Goal: Information Seeking & Learning: Learn about a topic

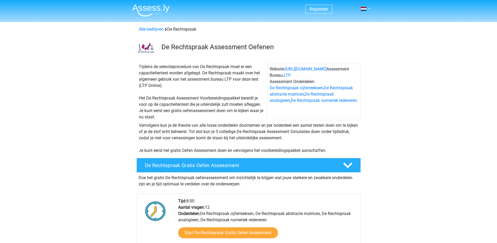
scroll to position [26, 0]
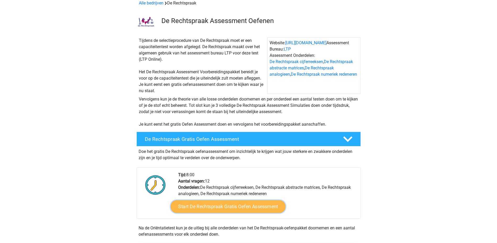
click at [227, 208] on link "Start De Rechtspraak Gratis Oefen Assessment" at bounding box center [228, 207] width 115 height 13
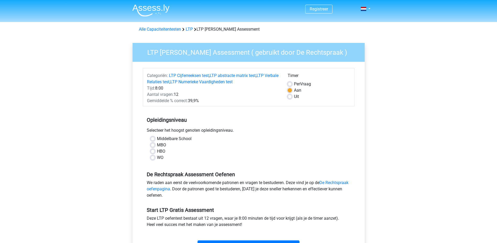
click at [157, 153] on label "HBO" at bounding box center [161, 151] width 8 height 6
click at [153, 153] on input "HBO" at bounding box center [153, 150] width 4 height 5
radio input "true"
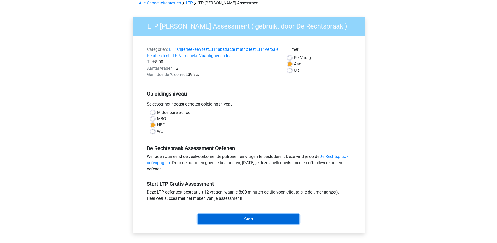
click at [253, 216] on input "Start" at bounding box center [249, 220] width 102 height 10
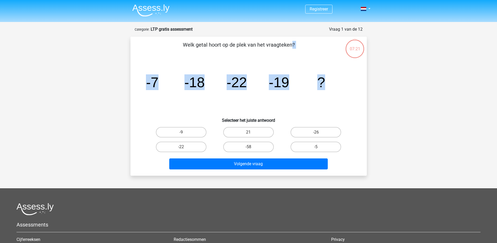
drag, startPoint x: 184, startPoint y: 44, endPoint x: 324, endPoint y: 87, distance: 146.1
click at [324, 87] on div "Welk getal hoort op de plek van het vraagteken? image/svg+xml -7 -18 -22 -19 ? …" at bounding box center [249, 106] width 232 height 131
copy div "Welk getal hoort op de plek van het vraagteken? image/svg+xml -7 -18 -22 -19 ?"
click at [187, 136] on label "-9" at bounding box center [181, 132] width 51 height 10
click at [185, 136] on input "-9" at bounding box center [182, 133] width 3 height 3
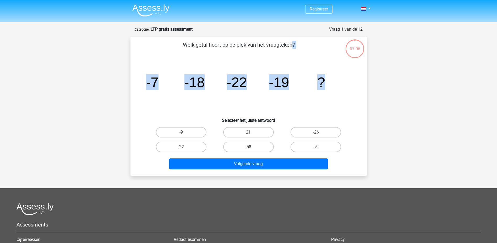
radio input "true"
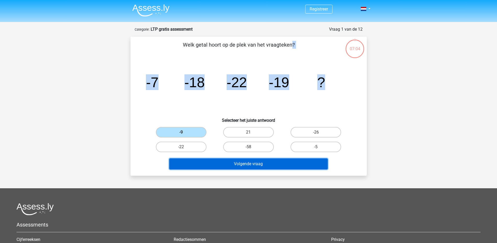
click at [225, 163] on button "Volgende vraag" at bounding box center [248, 164] width 159 height 11
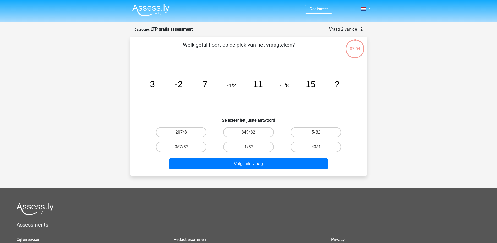
scroll to position [26, 0]
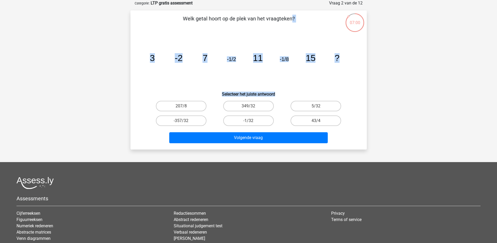
drag, startPoint x: 184, startPoint y: 19, endPoint x: 287, endPoint y: 95, distance: 127.7
click at [287, 95] on div "Welk getal hoort op de plek van het vraagteken? image/svg+xml 3 -2 7 -1/2 11 -1…" at bounding box center [249, 80] width 232 height 131
copy div "Welk getal hoort op de plek van het vraagteken? image/svg+xml 3 -2 7 -1/2 11 -1…"
click at [232, 121] on label "-1/32" at bounding box center [248, 121] width 51 height 10
click at [249, 121] on input "-1/32" at bounding box center [250, 122] width 3 height 3
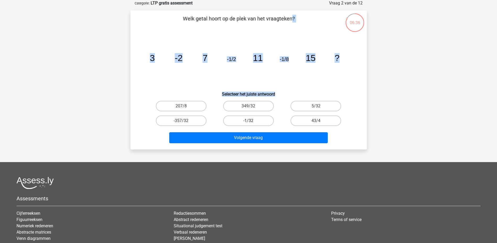
radio input "true"
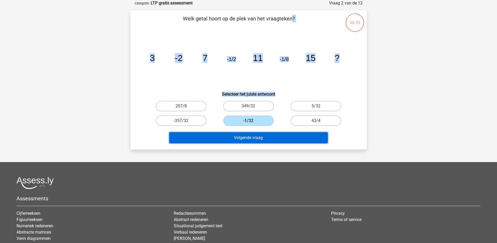
click at [241, 136] on button "Volgende vraag" at bounding box center [248, 137] width 159 height 11
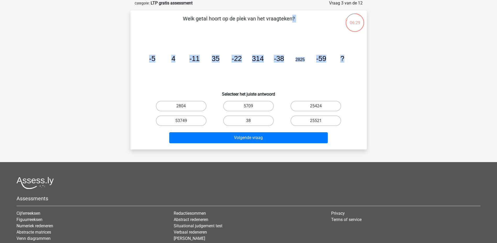
drag, startPoint x: 190, startPoint y: 34, endPoint x: 345, endPoint y: 59, distance: 156.6
click at [345, 59] on div "Welk getal hoort op de plek van het vraagteken? image/svg+xml -5 4 -11 35 -22 3…" at bounding box center [249, 80] width 232 height 131
copy div "Welk getal hoort op de plek van het vraagteken? image/svg+xml -5 4 -11 35 -22 3…"
click at [318, 105] on label "25424" at bounding box center [316, 106] width 51 height 10
click at [318, 106] on input "25424" at bounding box center [317, 107] width 3 height 3
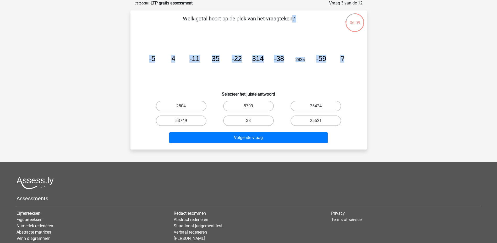
radio input "true"
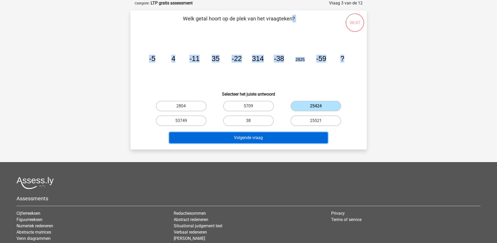
click at [275, 139] on button "Volgende vraag" at bounding box center [248, 137] width 159 height 11
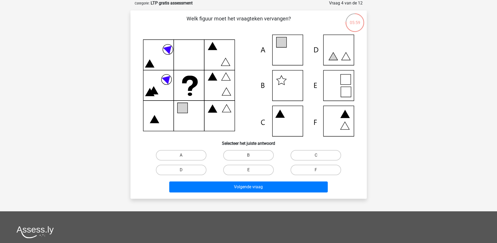
drag, startPoint x: 188, startPoint y: 17, endPoint x: 357, endPoint y: 120, distance: 198.3
click at [357, 120] on div "Welk figuur moet het vraagteken vervangen? Selecteer het juiste antwoord A" at bounding box center [249, 105] width 232 height 180
drag, startPoint x: 94, startPoint y: 96, endPoint x: 85, endPoint y: 95, distance: 9.5
click at [94, 96] on div "Registreer" at bounding box center [248, 162] width 497 height 376
click at [161, 30] on p "Welk figuur moet het vraagteken vervangen?" at bounding box center [239, 23] width 200 height 16
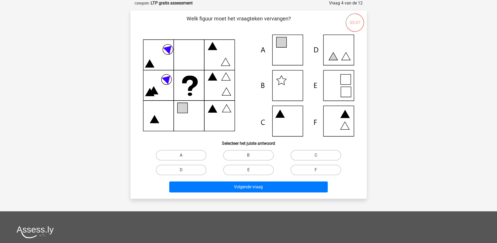
drag, startPoint x: 170, startPoint y: 50, endPoint x: 164, endPoint y: 63, distance: 15.2
click at [170, 50] on icon at bounding box center [169, 49] width 12 height 12
click at [168, 79] on icon at bounding box center [168, 79] width 12 height 12
click at [278, 111] on icon at bounding box center [248, 86] width 211 height 102
click at [314, 156] on label "C" at bounding box center [316, 155] width 51 height 10
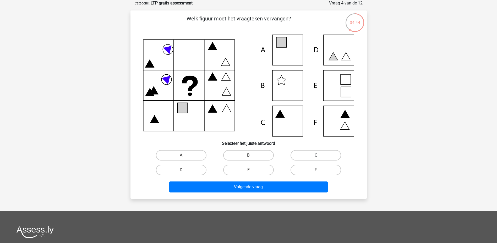
click at [316, 156] on input "C" at bounding box center [317, 157] width 3 height 3
radio input "true"
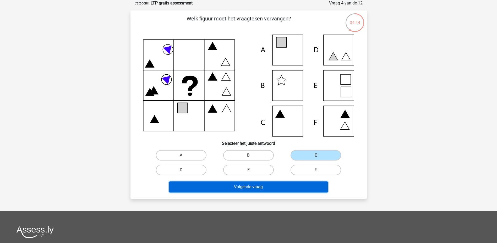
click at [258, 186] on button "Volgende vraag" at bounding box center [248, 187] width 159 height 11
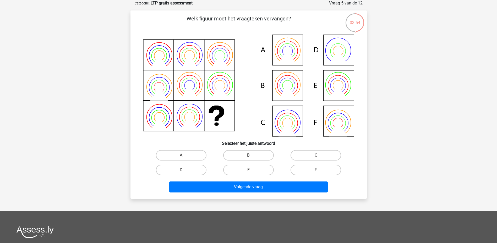
click at [344, 81] on icon at bounding box center [338, 85] width 15 height 15
click at [249, 171] on input "E" at bounding box center [250, 171] width 3 height 3
radio input "true"
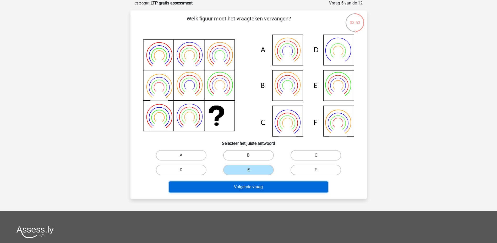
click at [249, 187] on button "Volgende vraag" at bounding box center [248, 187] width 159 height 11
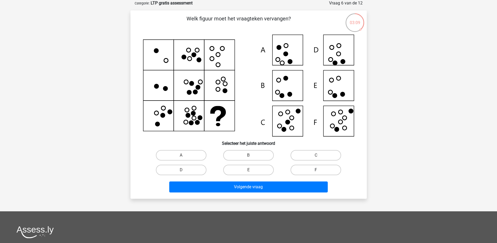
drag, startPoint x: 310, startPoint y: 167, endPoint x: 309, endPoint y: 170, distance: 3.2
click at [311, 168] on label "F" at bounding box center [316, 170] width 51 height 10
click at [316, 170] on input "F" at bounding box center [317, 171] width 3 height 3
radio input "true"
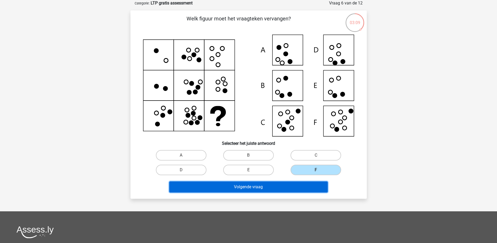
click at [299, 187] on button "Volgende vraag" at bounding box center [248, 187] width 159 height 11
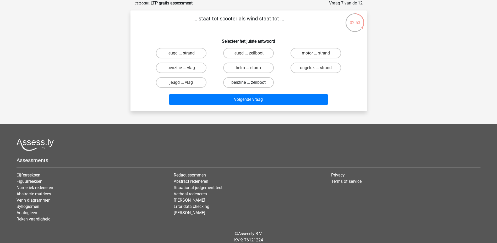
click at [244, 79] on label "benzine ... zeilboot" at bounding box center [248, 82] width 51 height 10
click at [249, 83] on input "benzine ... zeilboot" at bounding box center [250, 84] width 3 height 3
radio input "true"
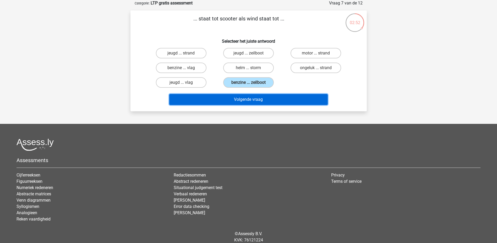
click at [254, 101] on button "Volgende vraag" at bounding box center [248, 99] width 159 height 11
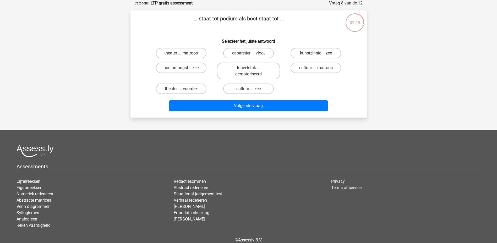
click at [188, 53] on label "theater ... matroos" at bounding box center [181, 53] width 51 height 10
click at [185, 53] on input "theater ... matroos" at bounding box center [182, 54] width 3 height 3
radio input "true"
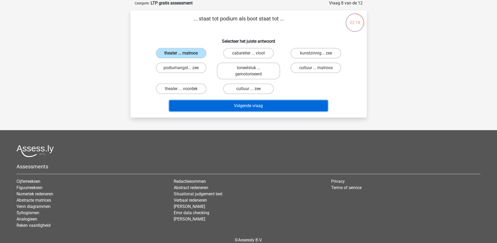
click at [249, 108] on button "Volgende vraag" at bounding box center [248, 105] width 159 height 11
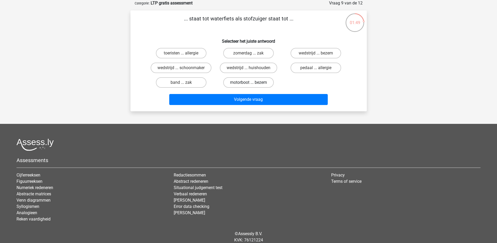
click at [246, 81] on label "motorboot ... bezem" at bounding box center [248, 82] width 51 height 10
click at [249, 83] on input "motorboot ... bezem" at bounding box center [250, 84] width 3 height 3
radio input "true"
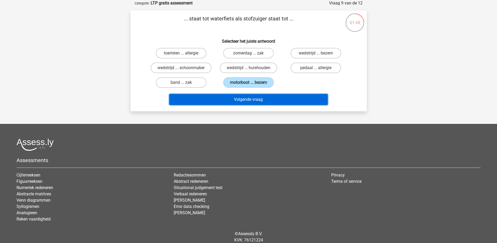
click at [251, 100] on button "Volgende vraag" at bounding box center [248, 99] width 159 height 11
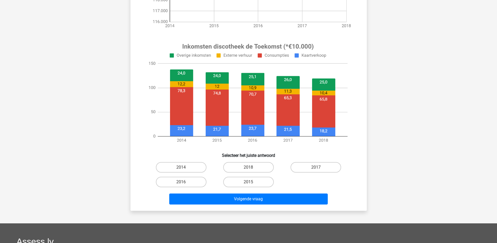
scroll to position [210, 0]
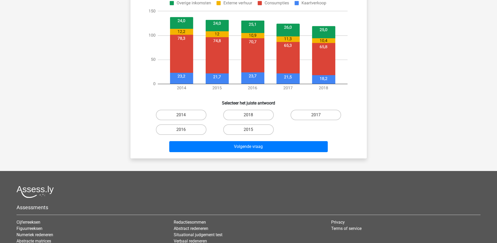
click at [182, 116] on input "2014" at bounding box center [182, 116] width 3 height 3
radio input "true"
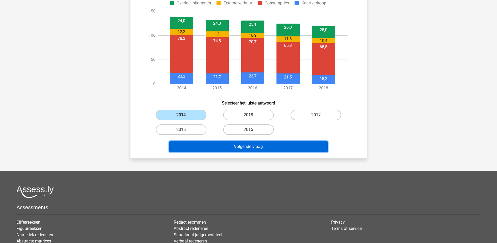
click at [244, 149] on button "Volgende vraag" at bounding box center [248, 146] width 159 height 11
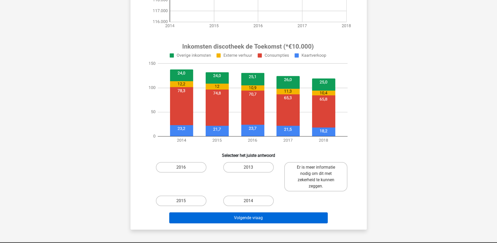
scroll to position [184, 0]
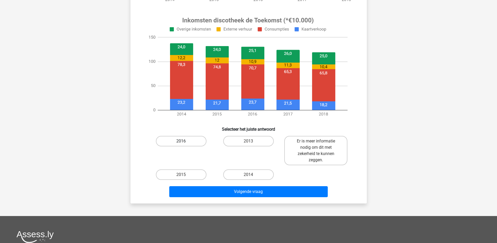
click at [179, 140] on label "2016" at bounding box center [181, 141] width 51 height 10
click at [181, 141] on input "2016" at bounding box center [182, 142] width 3 height 3
radio input "true"
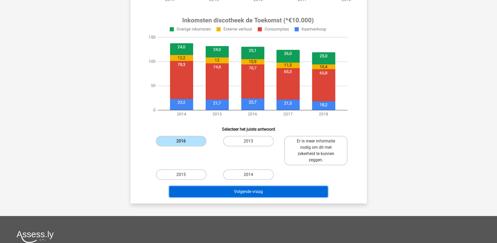
click at [264, 190] on button "Volgende vraag" at bounding box center [248, 191] width 159 height 11
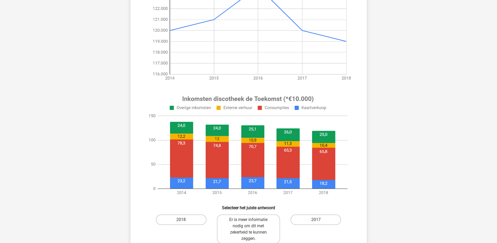
scroll to position [157, 0]
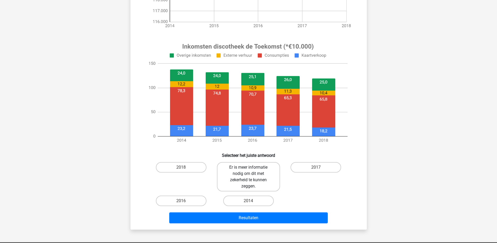
click at [250, 175] on label "Er is meer informatie nodig om dit met zekerheid te kunnen zeggen." at bounding box center [248, 176] width 63 height 29
click at [250, 171] on input "Er is meer informatie nodig om dit met zekerheid te kunnen zeggen." at bounding box center [250, 169] width 3 height 3
radio input "true"
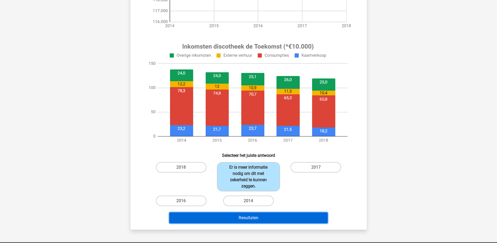
click at [248, 218] on button "Resultaten" at bounding box center [248, 218] width 159 height 11
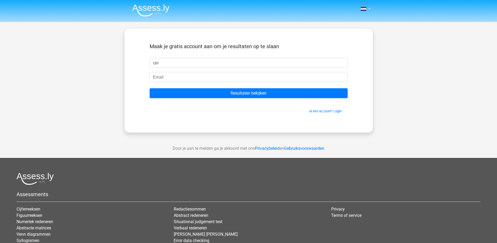
type input "cin"
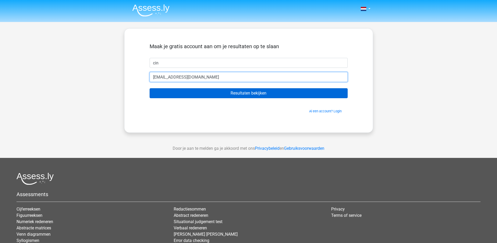
type input "[EMAIL_ADDRESS][DOMAIN_NAME]"
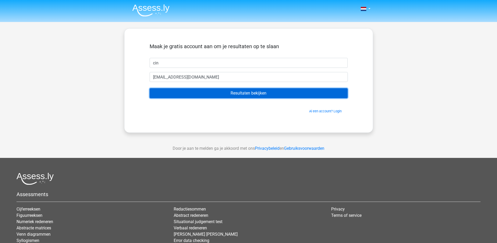
click at [243, 93] on input "Resultaten bekijken" at bounding box center [249, 93] width 198 height 10
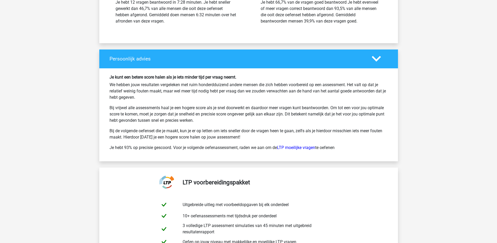
scroll to position [970, 0]
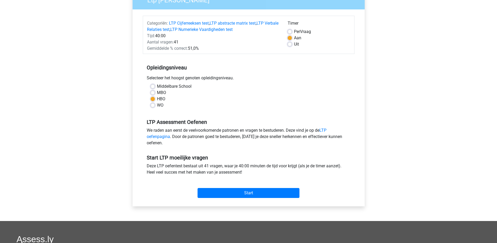
scroll to position [79, 0]
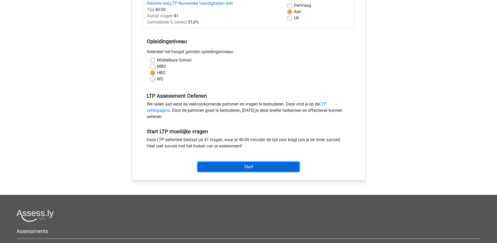
click at [223, 168] on input "Start" at bounding box center [249, 167] width 102 height 10
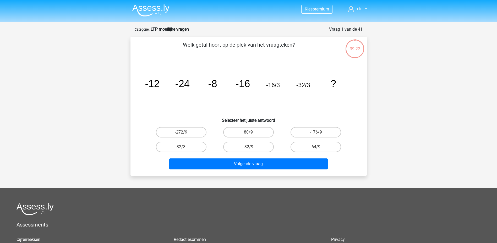
click at [182, 44] on p "Welk getal hoort op de plek van het vraagteken?" at bounding box center [239, 49] width 200 height 16
drag, startPoint x: 184, startPoint y: 44, endPoint x: 335, endPoint y: 82, distance: 155.8
click at [335, 82] on div "Welk getal hoort op de plek van het vraagteken? image/svg+xml -12 -24 -8 -16 -1…" at bounding box center [249, 106] width 232 height 131
copy div "Welk getal hoort op de plek van het vraagteken? image/svg+xml -12 -24 -8 -16 -1…"
click at [237, 150] on label "-32/9" at bounding box center [248, 147] width 51 height 10
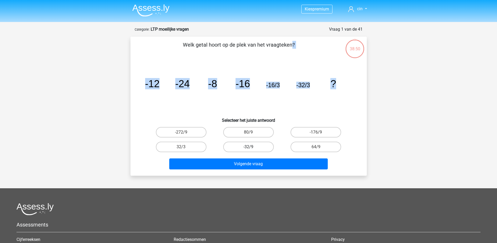
click at [249, 150] on input "-32/9" at bounding box center [250, 148] width 3 height 3
radio input "true"
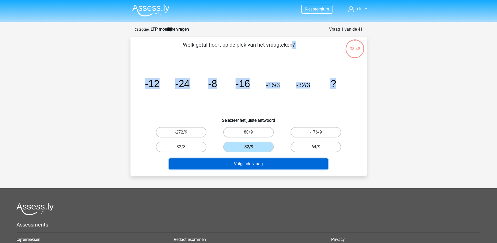
click at [248, 162] on button "Volgende vraag" at bounding box center [248, 164] width 159 height 11
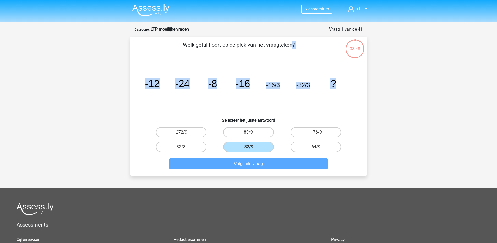
scroll to position [26, 0]
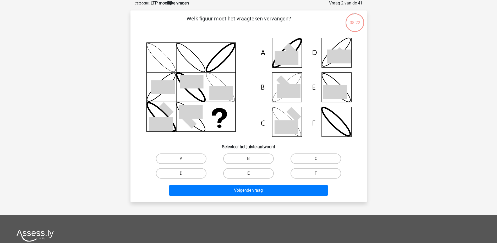
click at [285, 88] on icon at bounding box center [283, 82] width 15 height 15
click at [247, 159] on label "B" at bounding box center [248, 159] width 51 height 10
click at [249, 159] on input "B" at bounding box center [250, 160] width 3 height 3
radio input "true"
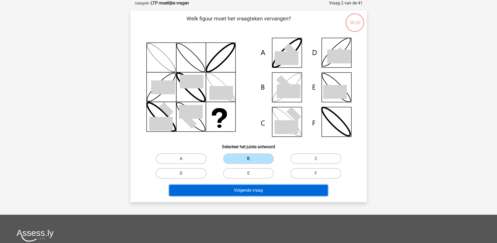
click at [233, 196] on button "Volgende vraag" at bounding box center [248, 190] width 159 height 11
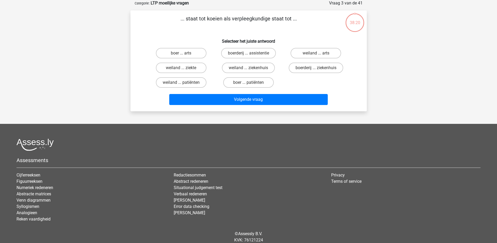
click at [233, 194] on li "Verbaal redeneren" at bounding box center [248, 194] width 149 height 6
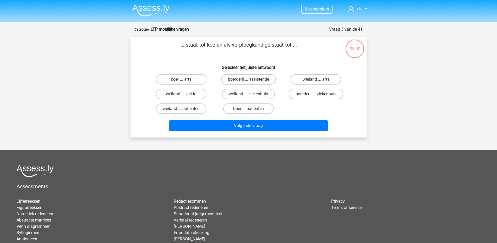
drag, startPoint x: 296, startPoint y: 92, endPoint x: 292, endPoint y: 104, distance: 12.1
click at [296, 93] on label "boerderij ... ziekenhuis" at bounding box center [316, 94] width 55 height 10
click at [316, 94] on input "boerderij ... ziekenhuis" at bounding box center [317, 95] width 3 height 3
radio input "true"
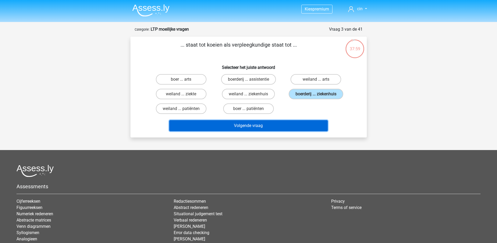
click at [270, 124] on button "Volgende vraag" at bounding box center [248, 125] width 159 height 11
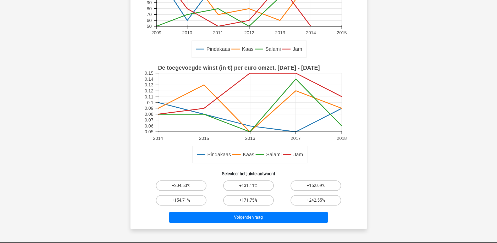
scroll to position [131, 0]
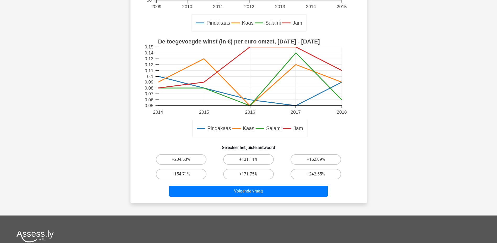
click at [228, 158] on label "+131.11%" at bounding box center [248, 159] width 51 height 10
click at [249, 160] on input "+131.11%" at bounding box center [250, 161] width 3 height 3
radio input "true"
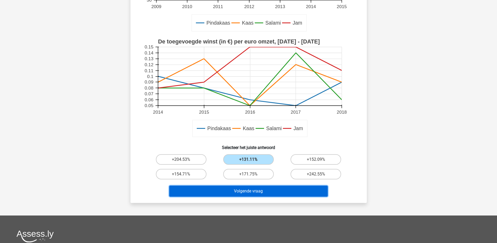
click at [238, 196] on button "Volgende vraag" at bounding box center [248, 191] width 159 height 11
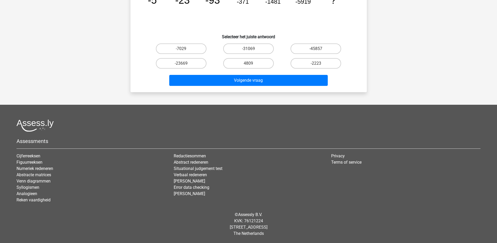
scroll to position [26, 0]
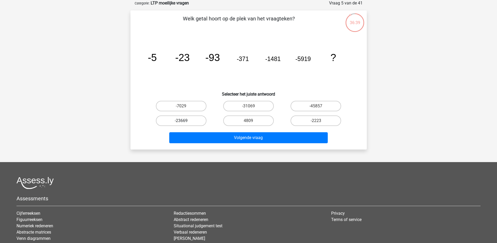
click at [186, 123] on label "-23669" at bounding box center [181, 121] width 51 height 10
click at [185, 123] on input "-23669" at bounding box center [182, 122] width 3 height 3
radio input "true"
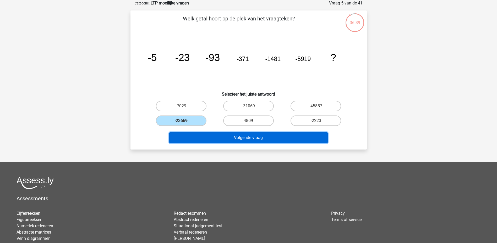
click at [211, 135] on button "Volgende vraag" at bounding box center [248, 137] width 159 height 11
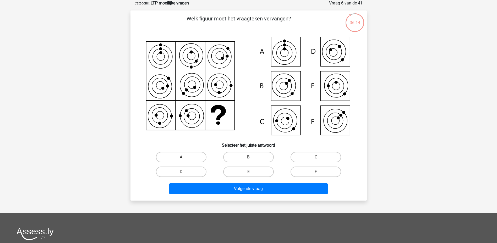
click at [256, 170] on label "E" at bounding box center [248, 172] width 51 height 10
click at [252, 172] on input "E" at bounding box center [250, 173] width 3 height 3
radio input "true"
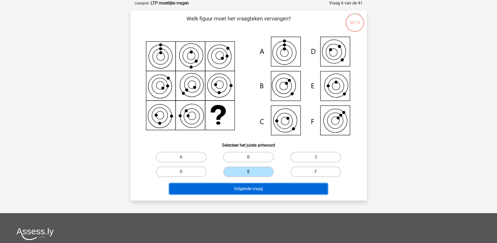
click at [244, 193] on button "Volgende vraag" at bounding box center [248, 189] width 159 height 11
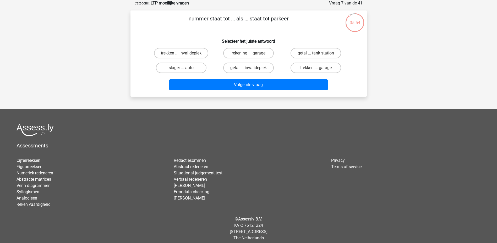
scroll to position [0, 0]
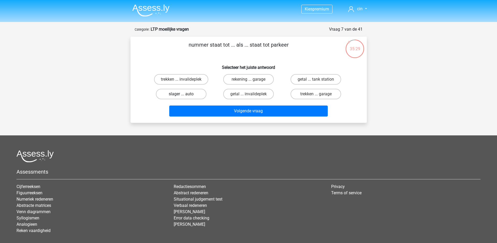
click at [186, 93] on label "slager ... auto" at bounding box center [181, 94] width 51 height 10
click at [185, 94] on input "slager ... auto" at bounding box center [182, 95] width 3 height 3
radio input "true"
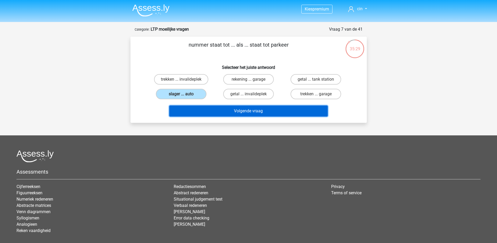
click at [203, 112] on button "Volgende vraag" at bounding box center [248, 111] width 159 height 11
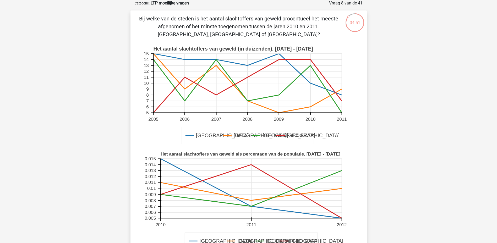
scroll to position [79, 0]
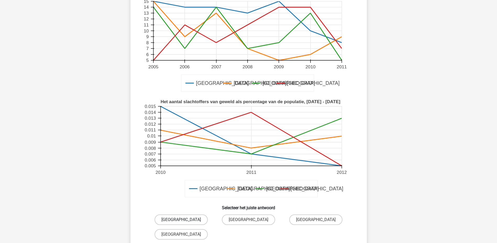
click at [159, 220] on label "Parijs" at bounding box center [181, 220] width 53 height 10
click at [181, 220] on input "Parijs" at bounding box center [182, 221] width 3 height 3
radio input "true"
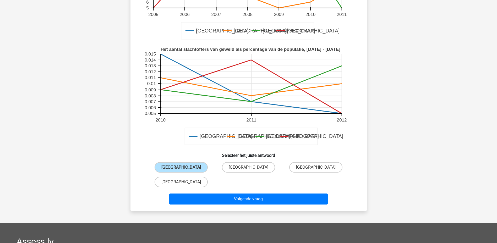
scroll to position [157, 0]
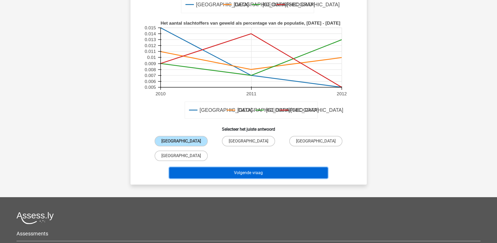
click at [242, 172] on button "Volgende vraag" at bounding box center [248, 173] width 159 height 11
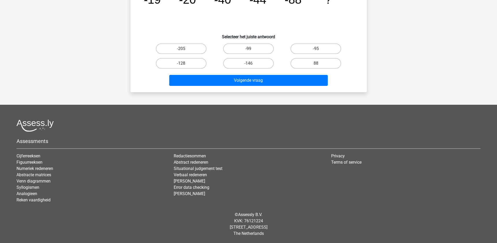
scroll to position [26, 0]
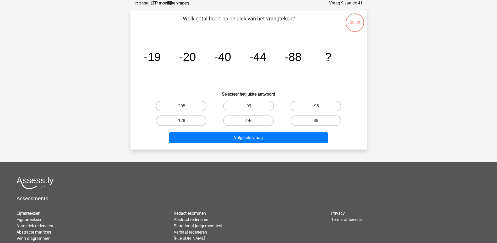
click at [296, 107] on label "-95" at bounding box center [316, 106] width 51 height 10
click at [316, 107] on input "-95" at bounding box center [317, 107] width 3 height 3
radio input "true"
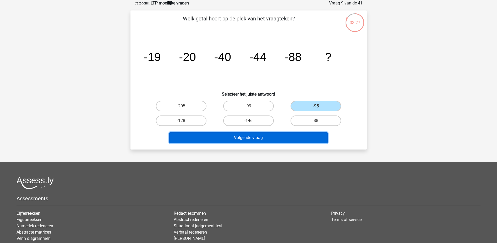
click at [277, 135] on button "Volgende vraag" at bounding box center [248, 137] width 159 height 11
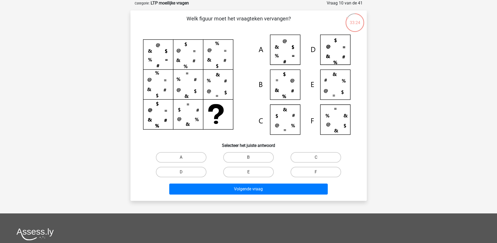
scroll to position [0, 0]
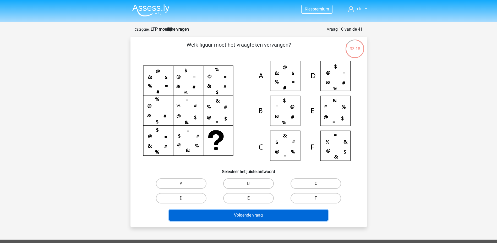
click at [221, 219] on button "Volgende vraag" at bounding box center [248, 215] width 159 height 11
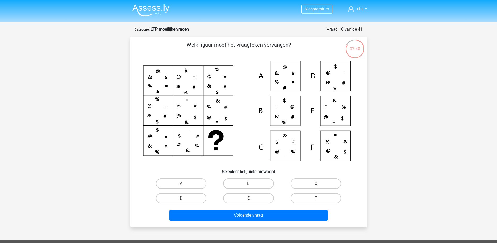
click at [286, 149] on icon at bounding box center [248, 113] width 211 height 104
click at [304, 184] on label "C" at bounding box center [316, 184] width 51 height 10
click at [316, 184] on input "C" at bounding box center [317, 185] width 3 height 3
radio input "true"
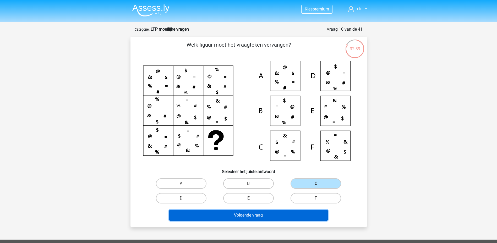
click at [266, 219] on button "Volgende vraag" at bounding box center [248, 215] width 159 height 11
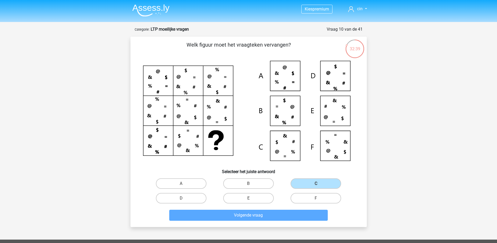
scroll to position [26, 0]
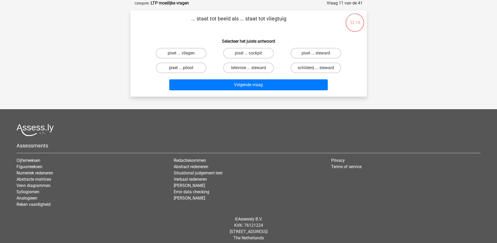
click at [195, 66] on label "pixel ... piloot" at bounding box center [181, 68] width 51 height 10
click at [185, 68] on input "pixel ... piloot" at bounding box center [182, 69] width 3 height 3
radio input "true"
click at [239, 56] on label "pixel ... cockpit" at bounding box center [248, 53] width 51 height 10
click at [249, 56] on input "pixel ... cockpit" at bounding box center [250, 54] width 3 height 3
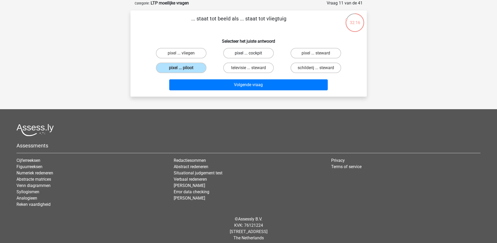
radio input "true"
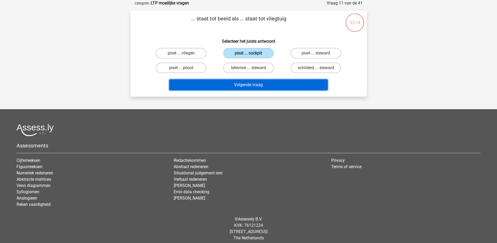
click at [255, 87] on button "Volgende vraag" at bounding box center [248, 84] width 159 height 11
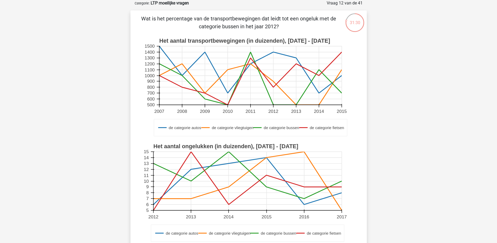
scroll to position [79, 0]
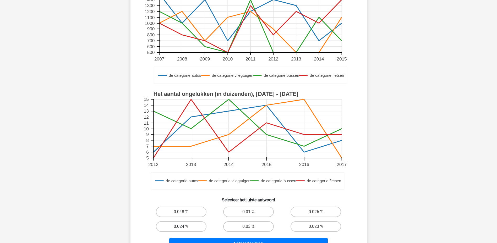
click at [179, 228] on label "0.024 %" at bounding box center [181, 227] width 51 height 10
click at [181, 228] on input "0.024 %" at bounding box center [182, 228] width 3 height 3
radio input "true"
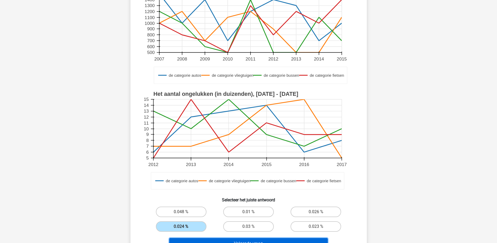
click at [184, 241] on button "Volgende vraag" at bounding box center [248, 243] width 159 height 11
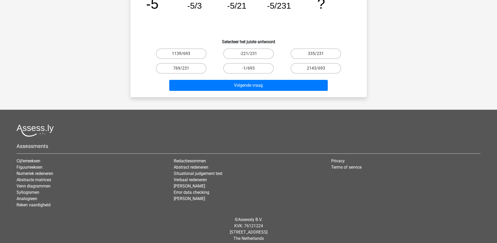
scroll to position [26, 0]
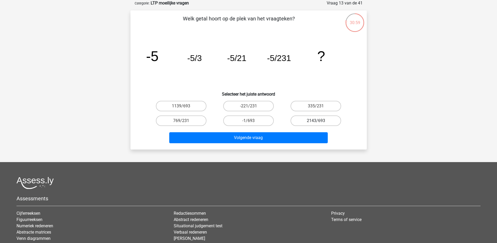
click at [313, 120] on label "2143/693" at bounding box center [316, 121] width 51 height 10
click at [316, 121] on input "2143/693" at bounding box center [317, 122] width 3 height 3
radio input "true"
click at [246, 116] on label "-1/693" at bounding box center [248, 121] width 51 height 10
click at [249, 121] on input "-1/693" at bounding box center [250, 122] width 3 height 3
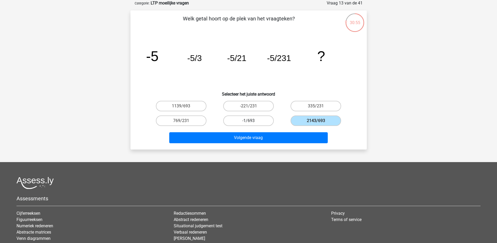
radio input "true"
click at [251, 110] on label "-221/231" at bounding box center [248, 106] width 51 height 10
click at [251, 110] on input "-221/231" at bounding box center [250, 107] width 3 height 3
radio input "true"
drag, startPoint x: 184, startPoint y: 103, endPoint x: 190, endPoint y: 108, distance: 7.6
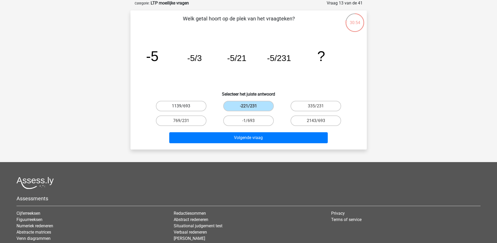
click at [184, 104] on label "1139/693" at bounding box center [181, 106] width 51 height 10
click at [184, 106] on input "1139/693" at bounding box center [182, 107] width 3 height 3
radio input "true"
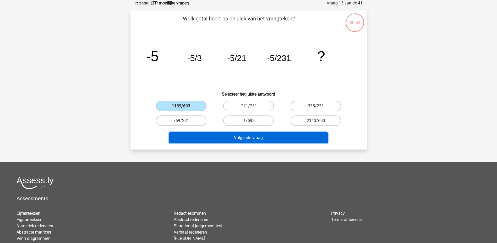
click at [228, 136] on button "Volgende vraag" at bounding box center [248, 137] width 159 height 11
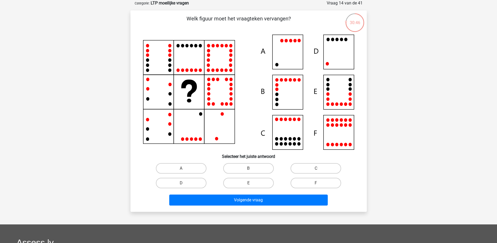
click at [358, 23] on div "30:46" at bounding box center [355, 19] width 20 height 13
click at [346, 22] on div "30:44" at bounding box center [355, 19] width 20 height 13
drag, startPoint x: 357, startPoint y: 15, endPoint x: 353, endPoint y: 21, distance: 7.2
click at [357, 15] on div "30:44" at bounding box center [355, 19] width 20 height 13
click at [357, 26] on div "30:42" at bounding box center [355, 19] width 20 height 20
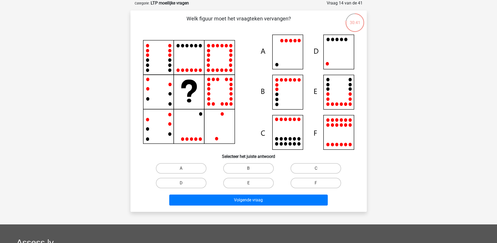
click at [358, 24] on div "30:41" at bounding box center [355, 19] width 20 height 13
click at [339, 82] on icon at bounding box center [248, 92] width 211 height 115
click at [248, 184] on label "E" at bounding box center [248, 183] width 51 height 10
click at [249, 184] on input "E" at bounding box center [250, 184] width 3 height 3
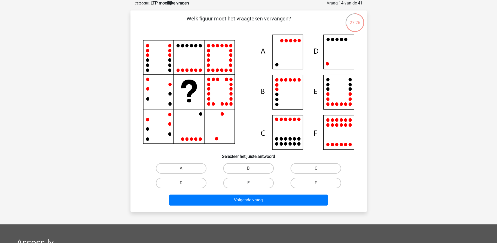
radio input "true"
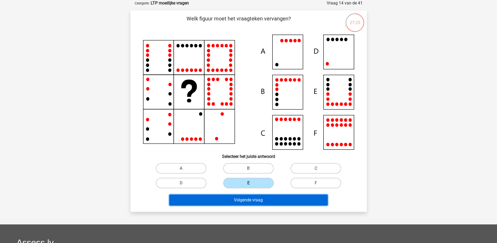
click at [254, 199] on button "Volgende vraag" at bounding box center [248, 200] width 159 height 11
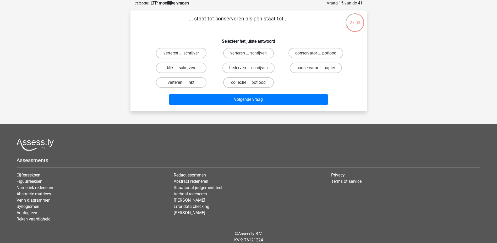
click at [182, 66] on label "blik ... schrijven" at bounding box center [181, 68] width 51 height 10
click at [182, 68] on input "blik ... schrijven" at bounding box center [182, 69] width 3 height 3
radio input "true"
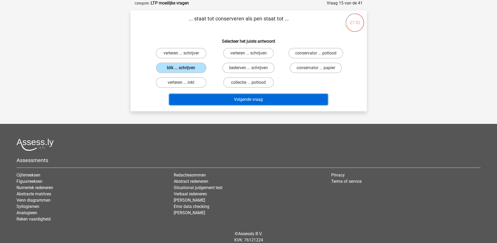
click at [262, 99] on button "Volgende vraag" at bounding box center [248, 99] width 159 height 11
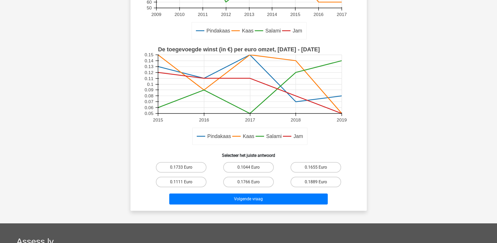
scroll to position [105, 0]
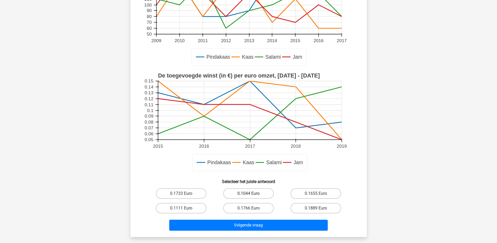
click at [265, 192] on label "0.1044 Euro" at bounding box center [248, 194] width 51 height 10
click at [252, 194] on input "0.1044 Euro" at bounding box center [250, 195] width 3 height 3
radio input "true"
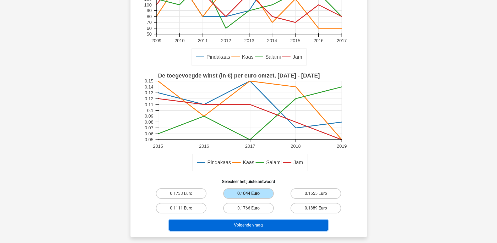
click at [234, 228] on button "Volgende vraag" at bounding box center [248, 225] width 159 height 11
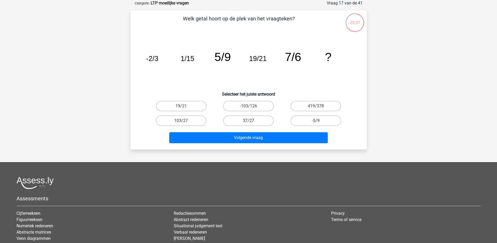
click at [245, 124] on label "37/27" at bounding box center [248, 121] width 51 height 10
click at [249, 124] on input "37/27" at bounding box center [250, 122] width 3 height 3
radio input "true"
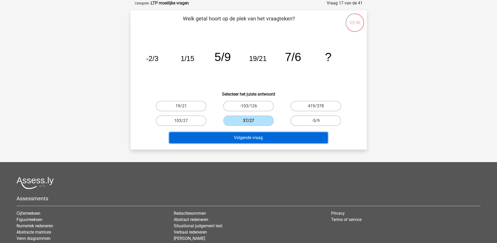
click at [248, 143] on button "Volgende vraag" at bounding box center [248, 137] width 159 height 11
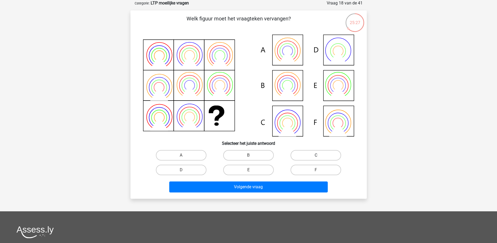
click at [308, 154] on label "C" at bounding box center [316, 155] width 51 height 10
click at [316, 156] on input "C" at bounding box center [317, 157] width 3 height 3
radio input "true"
click at [301, 180] on div "Volgende vraag" at bounding box center [249, 186] width 220 height 17
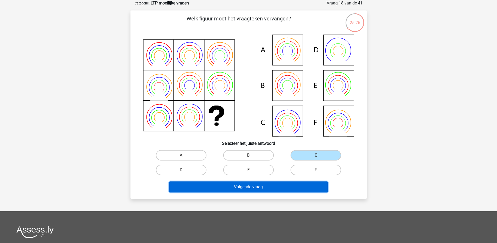
click at [301, 183] on button "Volgende vraag" at bounding box center [248, 187] width 159 height 11
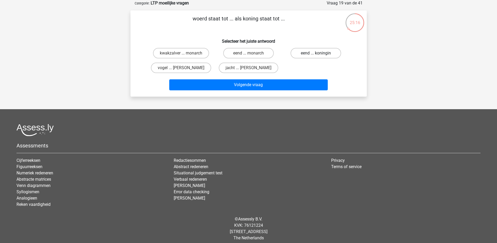
click at [307, 54] on label "eend ... koningin" at bounding box center [316, 53] width 51 height 10
click at [316, 54] on input "eend ... koningin" at bounding box center [317, 54] width 3 height 3
radio input "true"
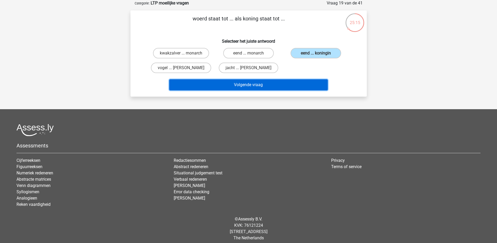
click at [228, 86] on button "Volgende vraag" at bounding box center [248, 84] width 159 height 11
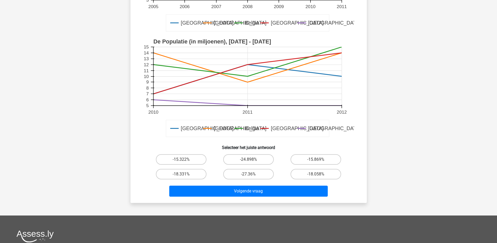
scroll to position [184, 0]
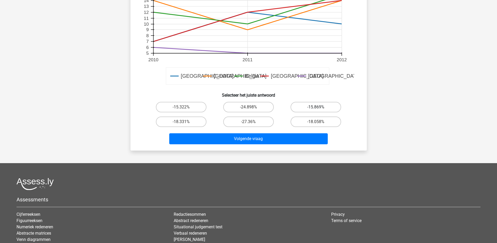
click at [317, 106] on label "-15.869%" at bounding box center [316, 107] width 51 height 10
click at [317, 107] on input "-15.869%" at bounding box center [317, 108] width 3 height 3
radio input "true"
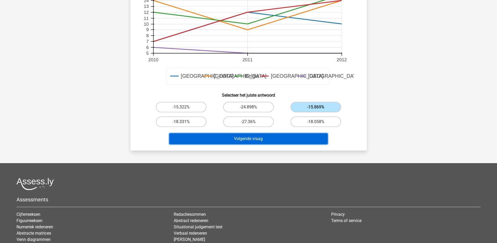
click at [250, 138] on button "Volgende vraag" at bounding box center [248, 138] width 159 height 11
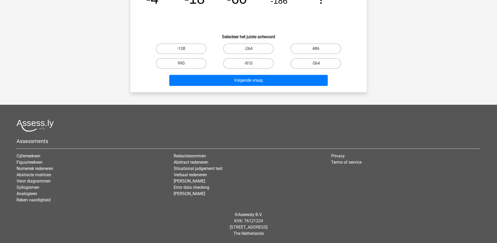
scroll to position [26, 0]
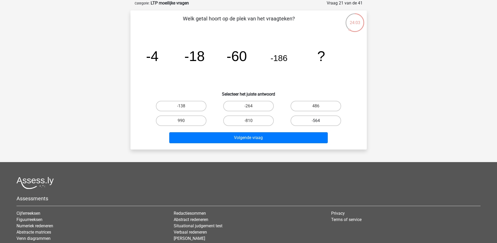
click at [315, 121] on label "-564" at bounding box center [316, 121] width 51 height 10
click at [316, 121] on input "-564" at bounding box center [317, 122] width 3 height 3
radio input "true"
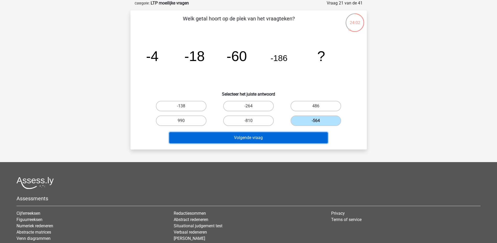
click at [253, 139] on button "Volgende vraag" at bounding box center [248, 137] width 159 height 11
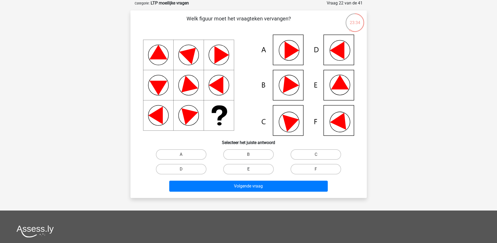
click at [250, 168] on label "E" at bounding box center [248, 169] width 51 height 10
click at [250, 169] on input "E" at bounding box center [250, 170] width 3 height 3
radio input "true"
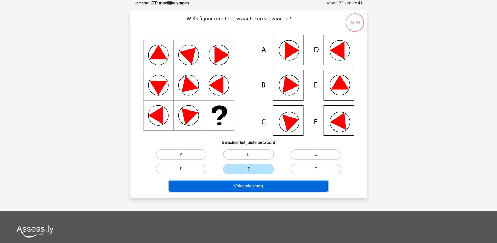
click at [247, 186] on button "Volgende vraag" at bounding box center [248, 186] width 159 height 11
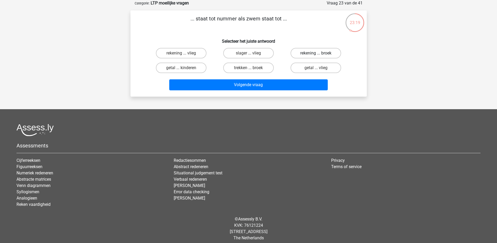
click at [305, 52] on label "rekening ... broek" at bounding box center [316, 53] width 51 height 10
click at [316, 53] on input "rekening ... broek" at bounding box center [317, 54] width 3 height 3
radio input "true"
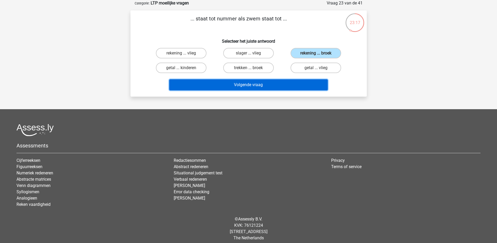
click at [246, 88] on button "Volgende vraag" at bounding box center [248, 84] width 159 height 11
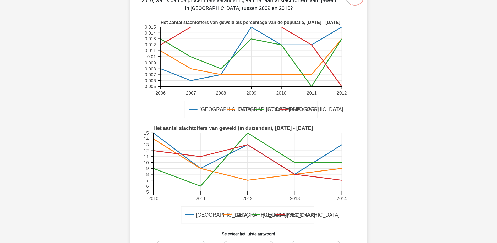
scroll to position [105, 0]
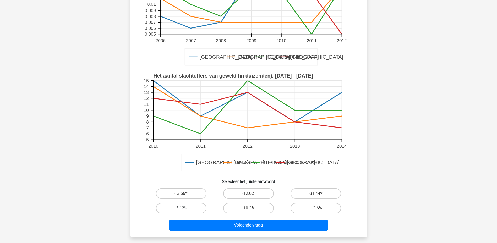
click at [202, 206] on label "-3.12%" at bounding box center [181, 208] width 51 height 10
click at [185, 208] on input "-3.12%" at bounding box center [182, 209] width 3 height 3
radio input "true"
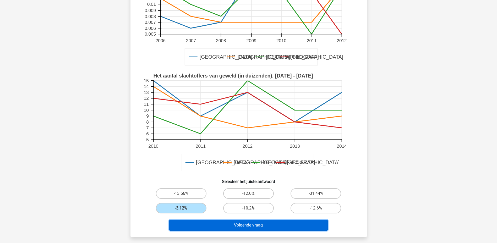
click at [212, 221] on button "Volgende vraag" at bounding box center [248, 225] width 159 height 11
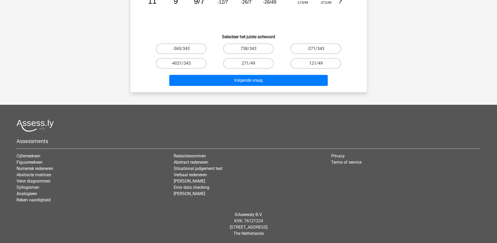
scroll to position [26, 0]
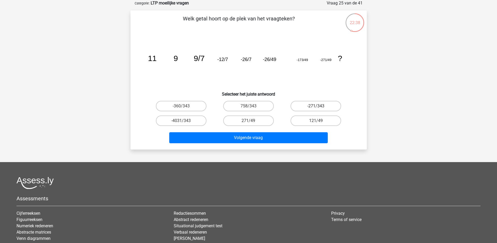
drag, startPoint x: 304, startPoint y: 106, endPoint x: 298, endPoint y: 111, distance: 7.1
click at [303, 107] on label "-271/343" at bounding box center [316, 106] width 51 height 10
click at [316, 107] on input "-271/343" at bounding box center [317, 107] width 3 height 3
radio input "true"
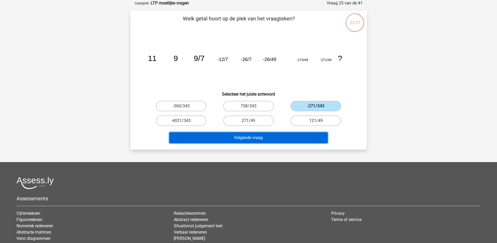
click at [265, 137] on button "Volgende vraag" at bounding box center [248, 137] width 159 height 11
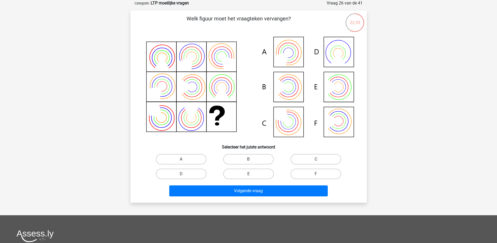
click at [291, 81] on icon at bounding box center [248, 88] width 211 height 106
click at [291, 61] on icon at bounding box center [248, 88] width 211 height 106
click at [199, 159] on label "A" at bounding box center [181, 159] width 51 height 10
click at [185, 159] on input "A" at bounding box center [182, 160] width 3 height 3
radio input "true"
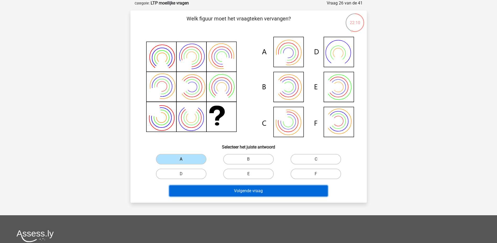
click at [204, 194] on button "Volgende vraag" at bounding box center [248, 191] width 159 height 11
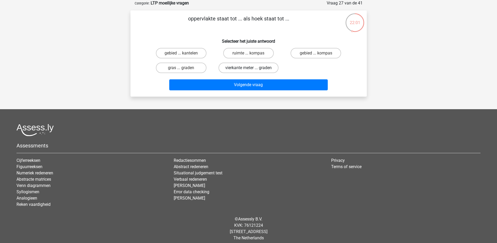
click at [249, 67] on label "vierkante meter ... graden" at bounding box center [249, 68] width 60 height 10
click at [249, 68] on input "vierkante meter ... graden" at bounding box center [250, 69] width 3 height 3
radio input "true"
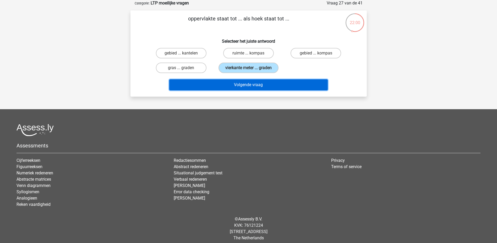
click at [247, 84] on button "Volgende vraag" at bounding box center [248, 84] width 159 height 11
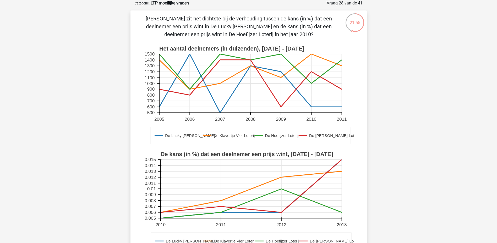
scroll to position [131, 0]
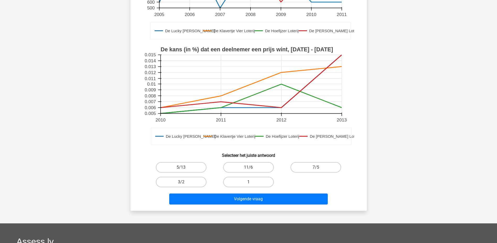
click at [237, 182] on label "1" at bounding box center [248, 182] width 51 height 10
click at [249, 182] on input "1" at bounding box center [250, 183] width 3 height 3
radio input "true"
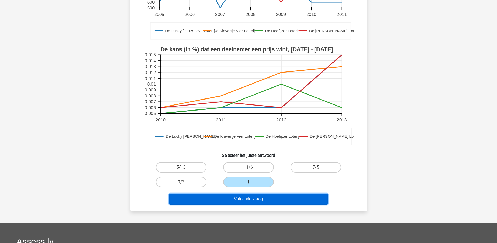
click at [247, 197] on button "Volgende vraag" at bounding box center [248, 199] width 159 height 11
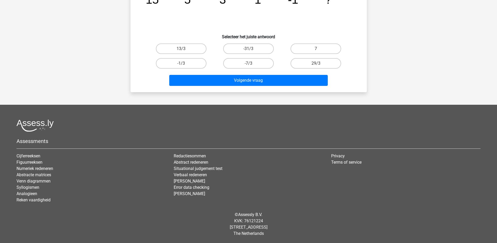
scroll to position [26, 0]
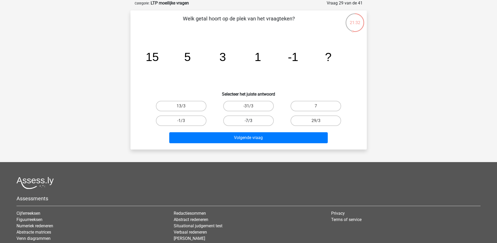
click at [244, 119] on label "-7/3" at bounding box center [248, 121] width 51 height 10
click at [249, 121] on input "-7/3" at bounding box center [250, 122] width 3 height 3
radio input "true"
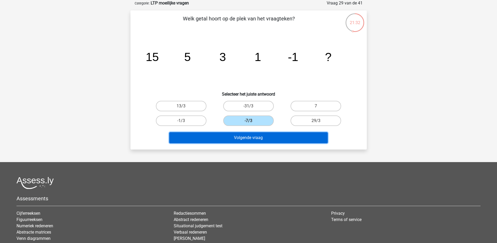
click at [242, 137] on button "Volgende vraag" at bounding box center [248, 137] width 159 height 11
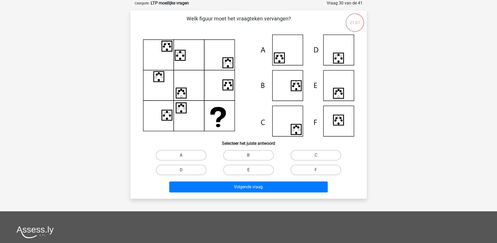
click at [280, 62] on icon at bounding box center [279, 62] width 2 height 2
click at [197, 153] on label "A" at bounding box center [181, 155] width 51 height 10
click at [185, 156] on input "A" at bounding box center [182, 157] width 3 height 3
radio input "true"
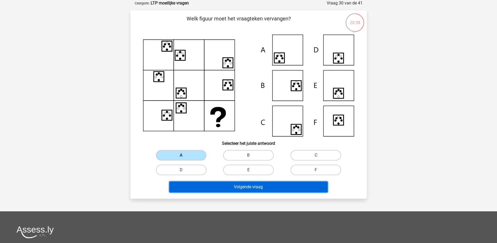
click at [203, 190] on button "Volgende vraag" at bounding box center [248, 187] width 159 height 11
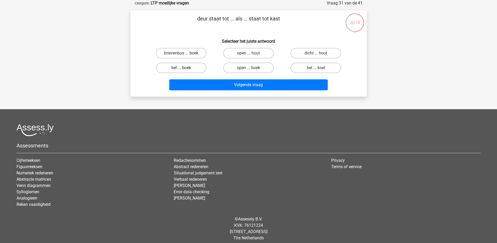
click at [190, 68] on label "bel ... boek" at bounding box center [181, 68] width 51 height 10
click at [185, 68] on input "bel ... boek" at bounding box center [182, 69] width 3 height 3
radio input "true"
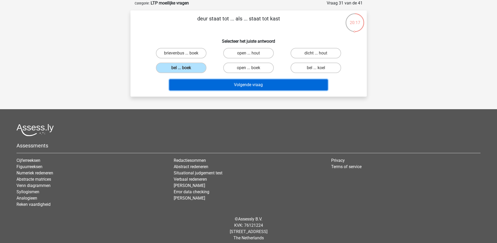
click at [227, 85] on button "Volgende vraag" at bounding box center [248, 84] width 159 height 11
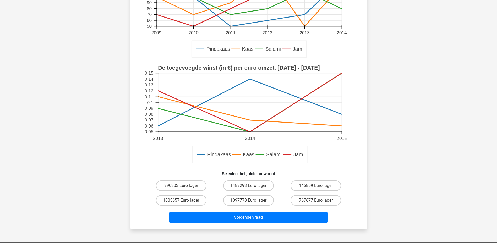
scroll to position [131, 0]
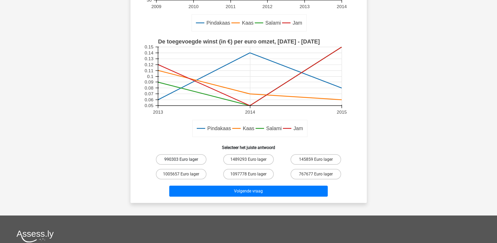
click at [175, 160] on label "990303 Euro lager" at bounding box center [181, 159] width 51 height 10
click at [181, 160] on input "990303 Euro lager" at bounding box center [182, 161] width 3 height 3
radio input "true"
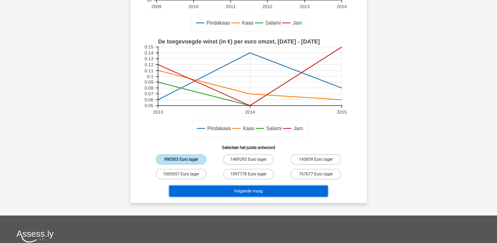
click at [238, 192] on button "Volgende vraag" at bounding box center [248, 191] width 159 height 11
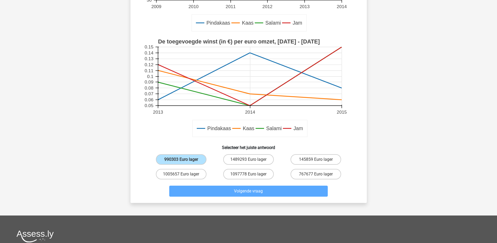
scroll to position [26, 0]
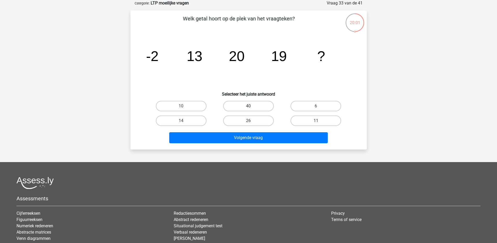
click at [253, 104] on label "40" at bounding box center [248, 106] width 51 height 10
click at [252, 106] on input "40" at bounding box center [250, 107] width 3 height 3
radio input "true"
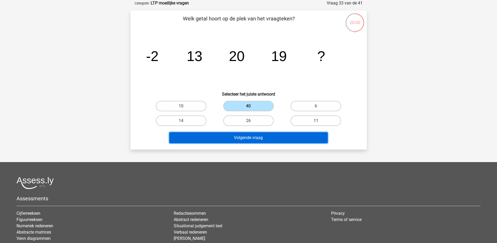
click at [230, 140] on button "Volgende vraag" at bounding box center [248, 137] width 159 height 11
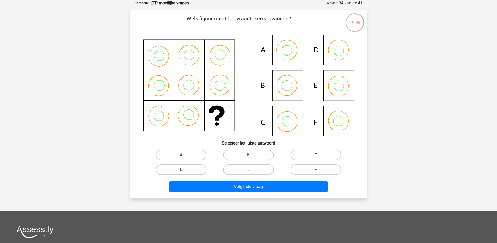
click at [287, 122] on icon at bounding box center [248, 86] width 211 height 102
click at [303, 155] on label "C" at bounding box center [316, 155] width 51 height 10
click at [316, 155] on input "C" at bounding box center [317, 156] width 3 height 3
radio input "true"
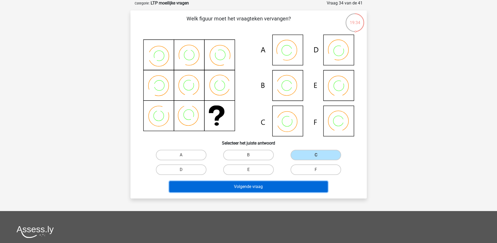
click at [279, 190] on button "Volgende vraag" at bounding box center [248, 186] width 159 height 11
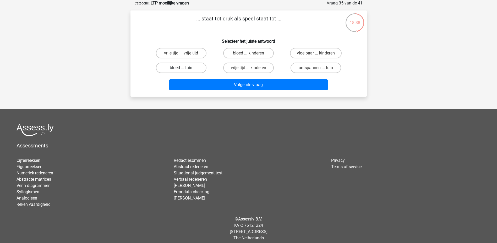
click at [185, 71] on label "bloed ... tuin" at bounding box center [181, 68] width 51 height 10
click at [185, 71] on input "bloed ... tuin" at bounding box center [182, 69] width 3 height 3
radio input "true"
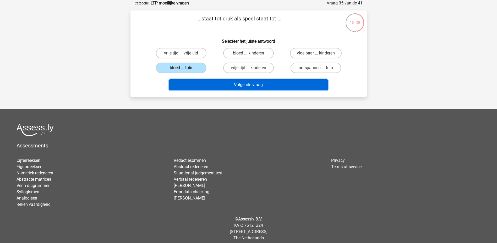
click at [233, 83] on button "Volgende vraag" at bounding box center [248, 84] width 159 height 11
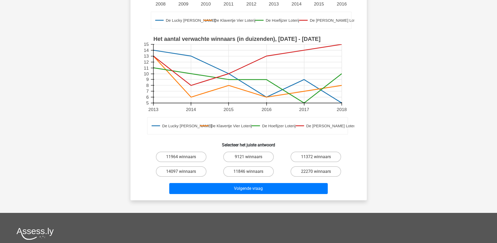
scroll to position [210, 0]
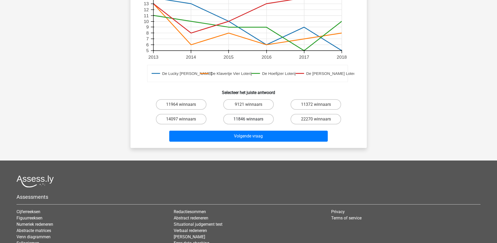
drag, startPoint x: 239, startPoint y: 104, endPoint x: 238, endPoint y: 115, distance: 11.6
click at [239, 105] on label "9121 winnaars" at bounding box center [248, 104] width 51 height 10
click at [249, 105] on input "9121 winnaars" at bounding box center [250, 106] width 3 height 3
radio input "true"
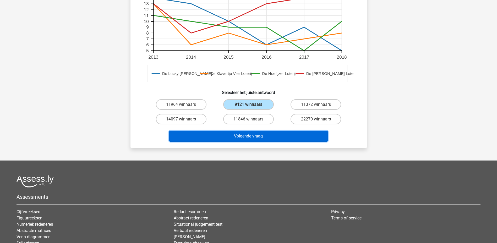
click at [242, 137] on button "Volgende vraag" at bounding box center [248, 136] width 159 height 11
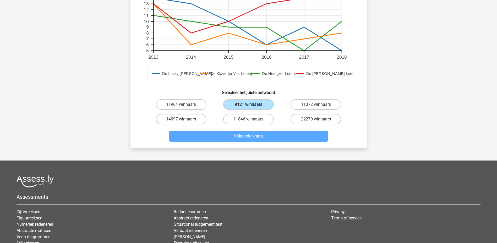
scroll to position [26, 0]
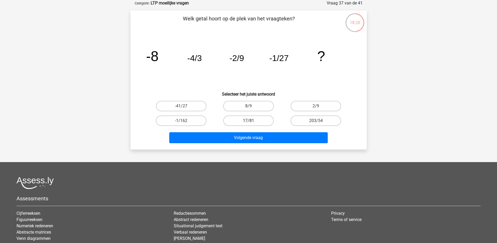
click at [241, 125] on label "17/81" at bounding box center [248, 121] width 51 height 10
click at [249, 124] on input "17/81" at bounding box center [250, 122] width 3 height 3
radio input "true"
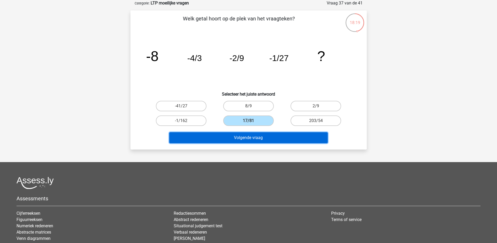
click at [244, 137] on button "Volgende vraag" at bounding box center [248, 137] width 159 height 11
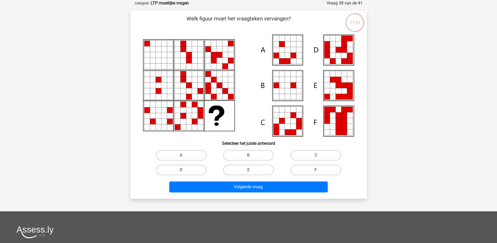
click at [263, 167] on label "E" at bounding box center [248, 170] width 51 height 10
click at [252, 170] on input "E" at bounding box center [250, 171] width 3 height 3
radio input "true"
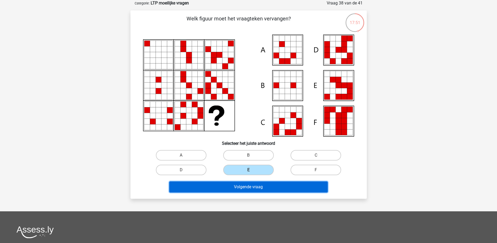
click at [260, 187] on button "Volgende vraag" at bounding box center [248, 187] width 159 height 11
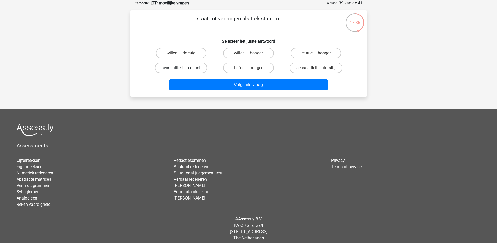
click at [179, 67] on label "sensualiteit ... eetlust" at bounding box center [181, 68] width 52 height 10
click at [181, 68] on input "sensualiteit ... eetlust" at bounding box center [182, 69] width 3 height 3
radio input "true"
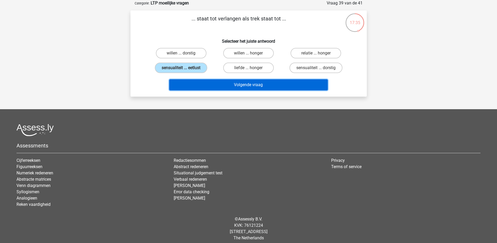
click at [203, 87] on button "Volgende vraag" at bounding box center [248, 84] width 159 height 11
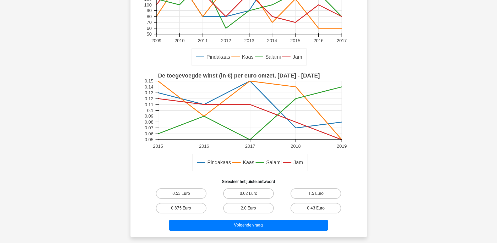
scroll to position [131, 0]
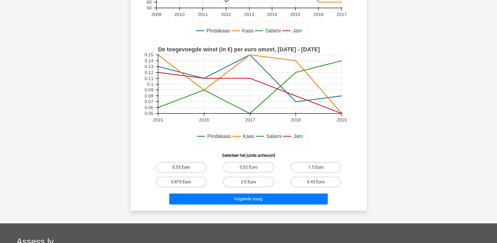
click at [179, 168] on label "0.53 Euro" at bounding box center [181, 167] width 51 height 10
click at [181, 168] on input "0.53 Euro" at bounding box center [182, 169] width 3 height 3
radio input "true"
click at [221, 206] on div "Volgende vraag" at bounding box center [249, 200] width 202 height 13
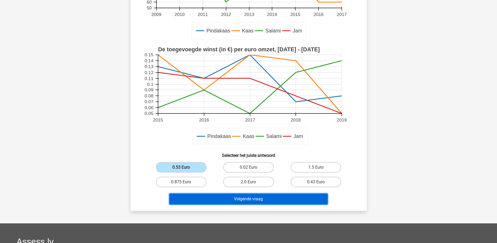
click at [222, 203] on button "Volgende vraag" at bounding box center [248, 199] width 159 height 11
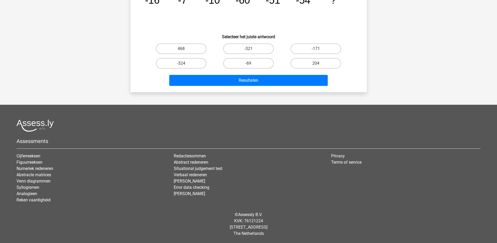
scroll to position [26, 0]
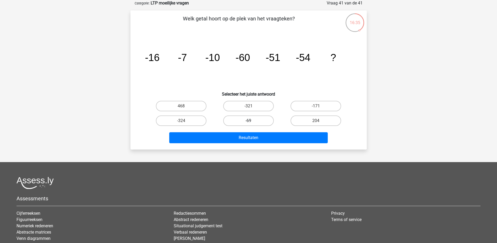
click at [251, 117] on label "-69" at bounding box center [248, 121] width 51 height 10
click at [251, 121] on input "-69" at bounding box center [250, 122] width 3 height 3
radio input "true"
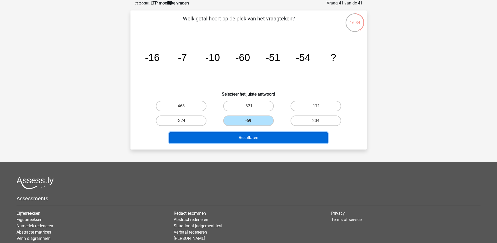
click at [250, 136] on button "Resultaten" at bounding box center [248, 137] width 159 height 11
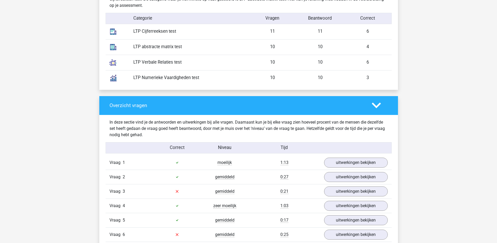
scroll to position [498, 0]
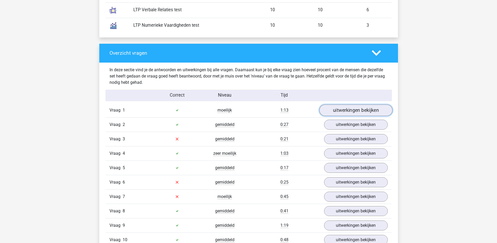
click at [355, 109] on link "uitwerkingen bekijken" at bounding box center [355, 111] width 73 height 12
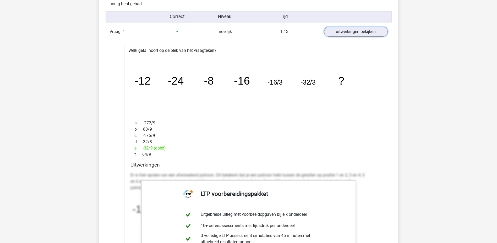
scroll to position [656, 0]
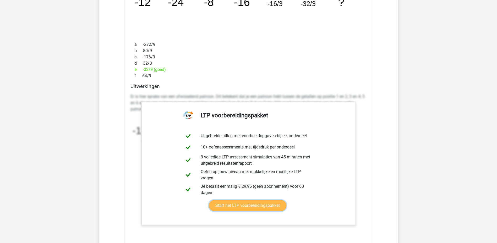
click at [257, 210] on link "Start het LTP voorbereidingspakket" at bounding box center [248, 205] width 78 height 11
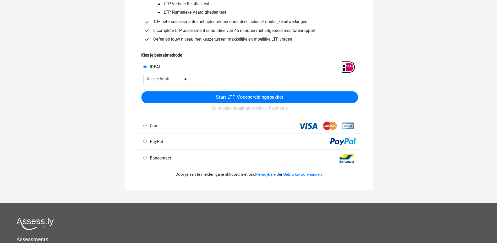
scroll to position [105, 0]
